Goal: Check status: Check status

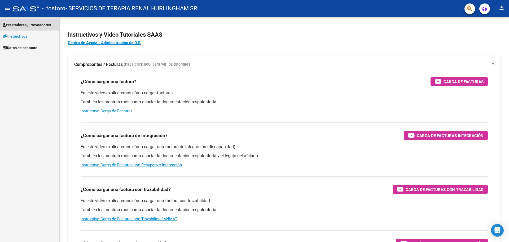
click at [37, 25] on span "Prestadores / Proveedores" at bounding box center [27, 25] width 48 height 6
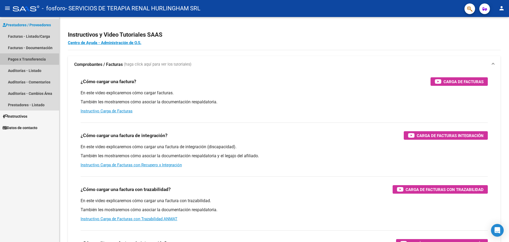
click at [29, 59] on link "Pagos x Transferencia" at bounding box center [29, 58] width 59 height 11
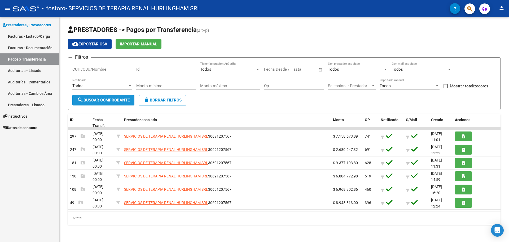
drag, startPoint x: 114, startPoint y: 101, endPoint x: 122, endPoint y: 93, distance: 10.3
click at [118, 95] on button "search Buscar Comprobante" at bounding box center [103, 100] width 62 height 11
click at [373, 86] on div at bounding box center [373, 85] width 3 height 1
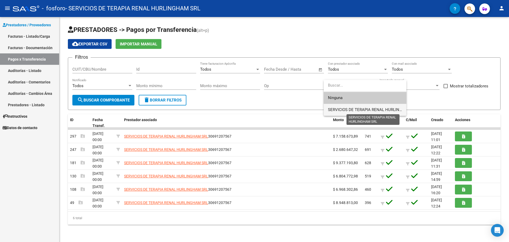
click at [351, 110] on span "SERVICIOS DE TERAPIA RENAL HURLINGHAM SRL" at bounding box center [373, 109] width 91 height 5
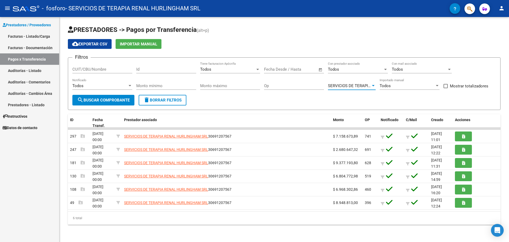
click at [353, 67] on div "Todos" at bounding box center [355, 69] width 55 height 5
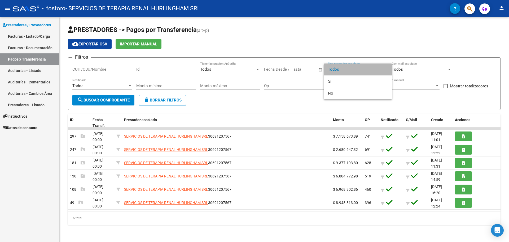
click at [353, 67] on span "Todos" at bounding box center [358, 69] width 60 height 12
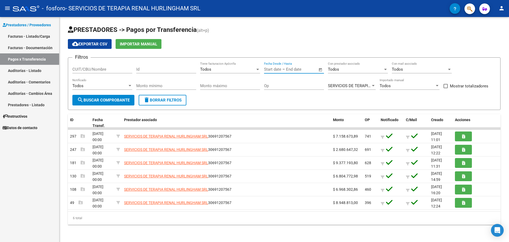
click at [280, 69] on input "text" at bounding box center [272, 69] width 17 height 5
click at [315, 107] on span "1" at bounding box center [314, 108] width 10 height 10
type input "[DATE]"
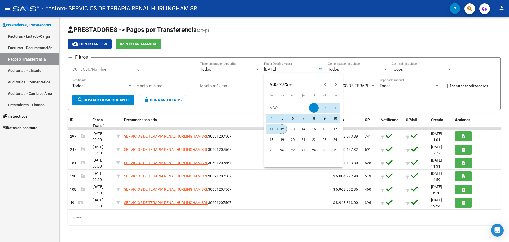
drag, startPoint x: 285, startPoint y: 129, endPoint x: 286, endPoint y: 126, distance: 3.4
click at [285, 129] on span "12" at bounding box center [283, 129] width 10 height 10
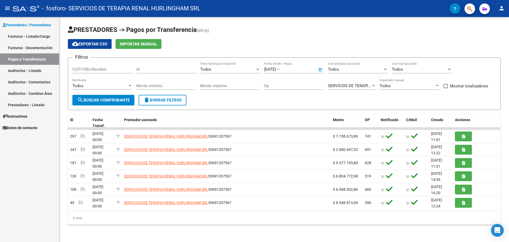
type input "[DATE]"
click at [111, 101] on span "search Buscar Comprobante" at bounding box center [103, 100] width 53 height 5
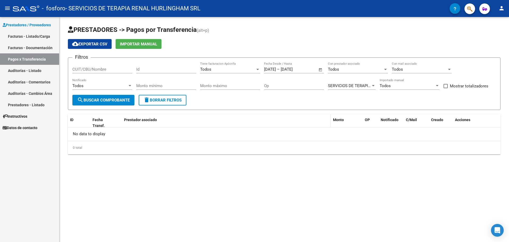
drag, startPoint x: 223, startPoint y: 125, endPoint x: 223, endPoint y: 121, distance: 4.5
click at [223, 124] on datatable-header-cell "Prestador asociado" at bounding box center [226, 123] width 209 height 18
click at [34, 60] on link "Pagos x Transferencia" at bounding box center [29, 58] width 59 height 11
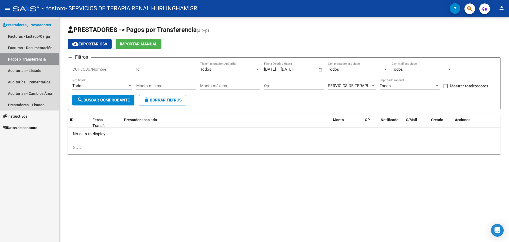
click at [29, 59] on link "Pagos x Transferencia" at bounding box center [29, 58] width 59 height 11
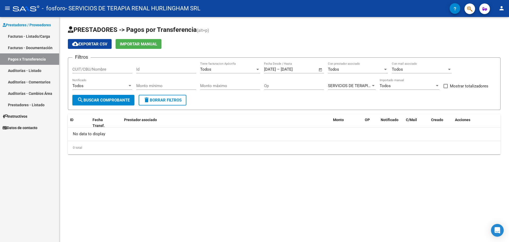
click at [104, 95] on button "search Buscar Comprobante" at bounding box center [103, 100] width 62 height 11
click at [299, 70] on input "[DATE]" at bounding box center [294, 69] width 26 height 5
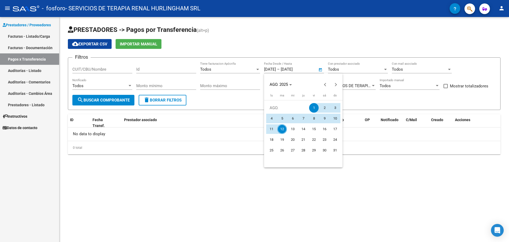
click at [313, 68] on div at bounding box center [254, 121] width 509 height 242
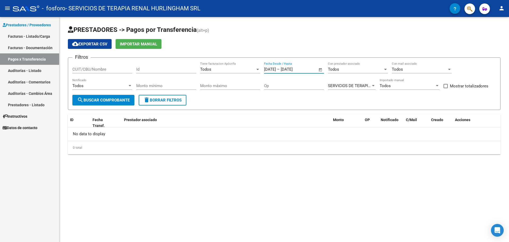
drag, startPoint x: 309, startPoint y: 69, endPoint x: 257, endPoint y: 62, distance: 52.2
click at [257, 68] on div "Filtros CUIT/CBU/Nombre Id Todos Tiene facturacion Apócrifa [DATE] [DATE] – [DA…" at bounding box center [284, 78] width 424 height 33
type input "1"
drag, startPoint x: 293, startPoint y: 132, endPoint x: 286, endPoint y: 131, distance: 7.5
click at [292, 132] on div "No data to display" at bounding box center [284, 133] width 433 height 13
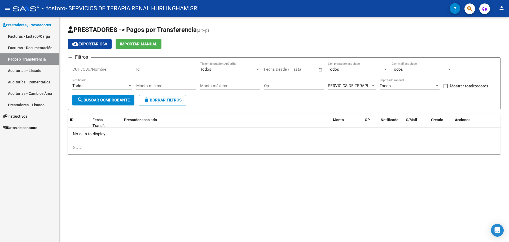
click at [97, 100] on span "search Buscar Comprobante" at bounding box center [103, 100] width 53 height 5
click at [445, 86] on span at bounding box center [446, 86] width 4 height 4
click at [446, 88] on input "Mostrar totalizadores" at bounding box center [446, 88] width 0 height 0
checkbox input "true"
click at [109, 101] on span "search Buscar Comprobante" at bounding box center [103, 100] width 53 height 5
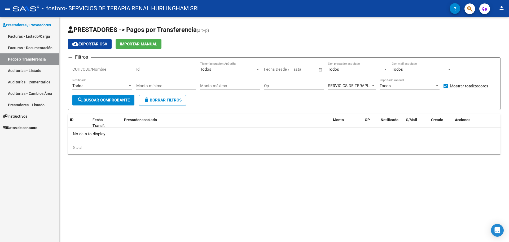
click at [85, 45] on span "cloud_download Exportar CSV" at bounding box center [89, 44] width 35 height 5
click at [28, 58] on link "Pagos x Transferencia" at bounding box center [29, 58] width 59 height 11
click at [342, 86] on span "SERVICIOS DE TERAPIA RENAL HURLINGHAM SRL" at bounding box center [373, 85] width 91 height 5
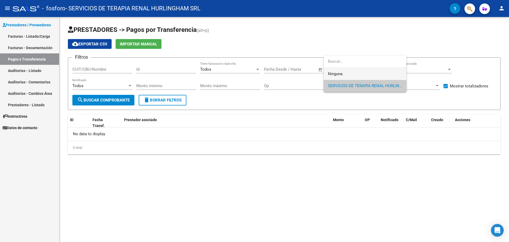
click at [331, 72] on span "Ninguna" at bounding box center [365, 74] width 74 height 12
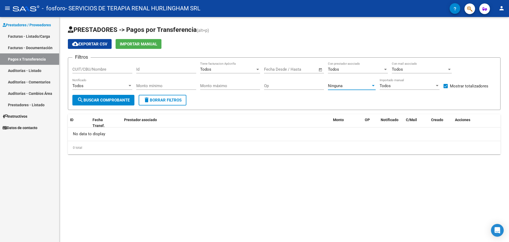
drag, startPoint x: 256, startPoint y: 111, endPoint x: 252, endPoint y: 111, distance: 4.5
click at [256, 111] on div "PRESTADORES -> Pagos por Transferencia (alt+p) cloud_download Exportar CSV Impo…" at bounding box center [284, 89] width 433 height 129
click at [83, 98] on mat-icon "search" at bounding box center [80, 100] width 6 height 6
click at [346, 87] on div "Ninguna" at bounding box center [349, 85] width 43 height 5
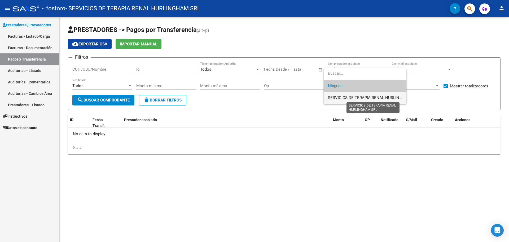
drag, startPoint x: 343, startPoint y: 99, endPoint x: 377, endPoint y: 92, distance: 35.0
click at [343, 98] on span "SERVICIOS DE TERAPIA RENAL HURLINGHAM SRL" at bounding box center [373, 97] width 91 height 5
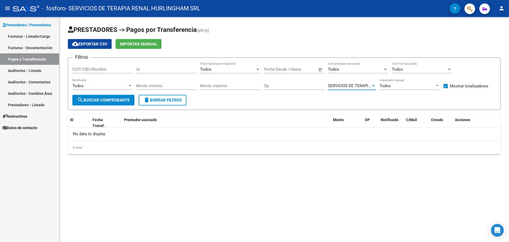
click at [341, 68] on div "Todos" at bounding box center [355, 69] width 55 height 5
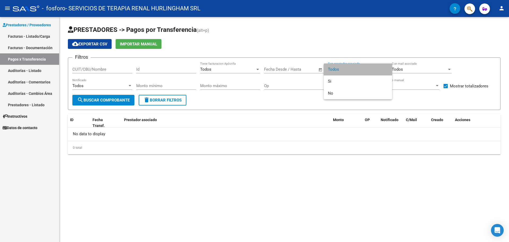
click at [341, 68] on span "Todos" at bounding box center [358, 69] width 60 height 12
click at [405, 68] on div "Todos" at bounding box center [419, 69] width 55 height 5
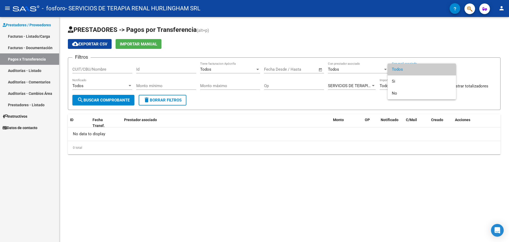
click at [405, 68] on span "Todos" at bounding box center [422, 69] width 60 height 12
click at [217, 111] on div "PRESTADORES -> Pagos por Transferencia (alt+p) cloud_download Exportar CSV Impo…" at bounding box center [284, 89] width 433 height 129
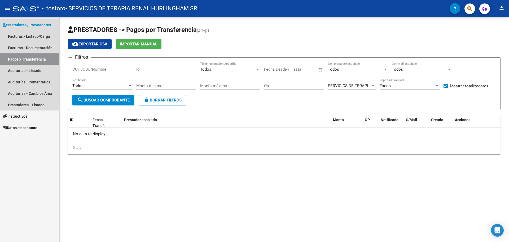
click at [31, 58] on link "Pagos x Transferencia" at bounding box center [29, 58] width 59 height 11
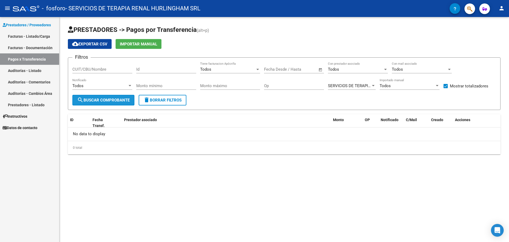
click at [109, 100] on span "search Buscar Comprobante" at bounding box center [103, 100] width 53 height 5
click at [34, 47] on link "Facturas - Documentación" at bounding box center [29, 47] width 59 height 11
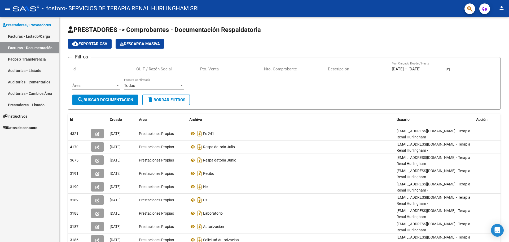
click at [35, 59] on link "Pagos x Transferencia" at bounding box center [29, 58] width 59 height 11
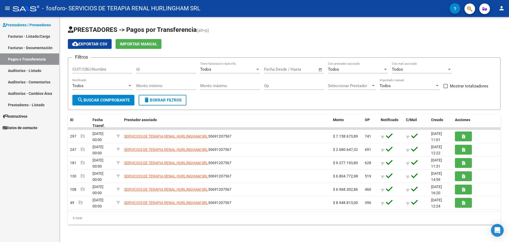
drag, startPoint x: 31, startPoint y: 182, endPoint x: 27, endPoint y: 164, distance: 18.2
click at [30, 181] on div "Prestadores / Proveedores Facturas - Listado/Carga Facturas - Documentación Pag…" at bounding box center [29, 129] width 59 height 225
click at [98, 101] on span "search Buscar Comprobante" at bounding box center [103, 100] width 53 height 5
click at [27, 154] on div "Prestadores / Proveedores Facturas - Listado/Carga Facturas - Documentación Pag…" at bounding box center [29, 129] width 59 height 225
